Goal: Find specific page/section

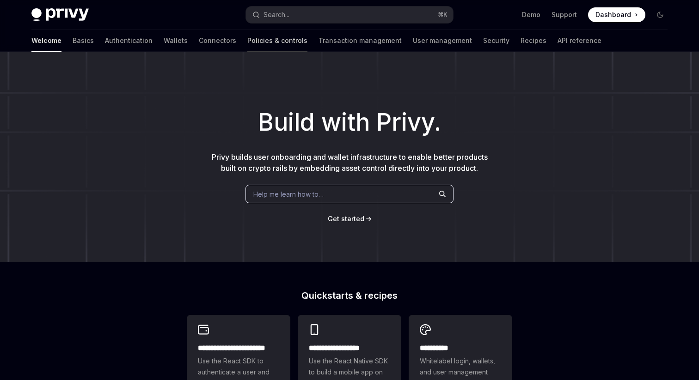
click at [247, 41] on link "Policies & controls" at bounding box center [277, 41] width 60 height 22
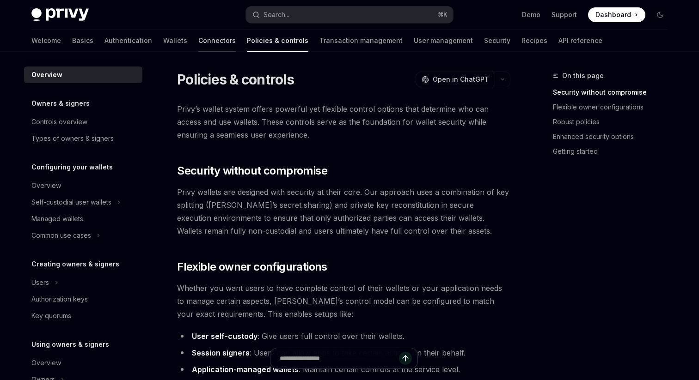
click at [198, 44] on link "Connectors" at bounding box center [216, 41] width 37 height 22
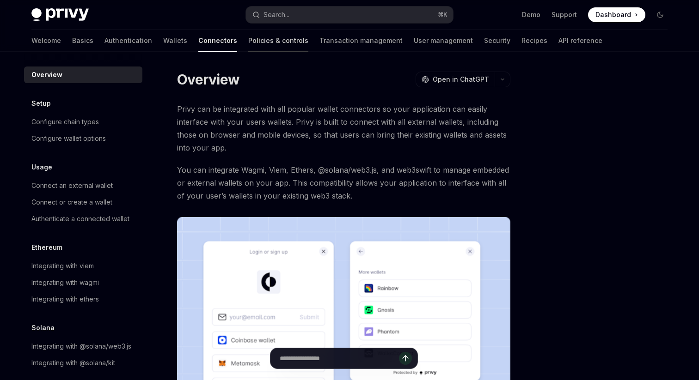
click at [248, 44] on link "Policies & controls" at bounding box center [278, 41] width 60 height 22
type textarea "*"
